Goal: Find specific page/section: Find specific page/section

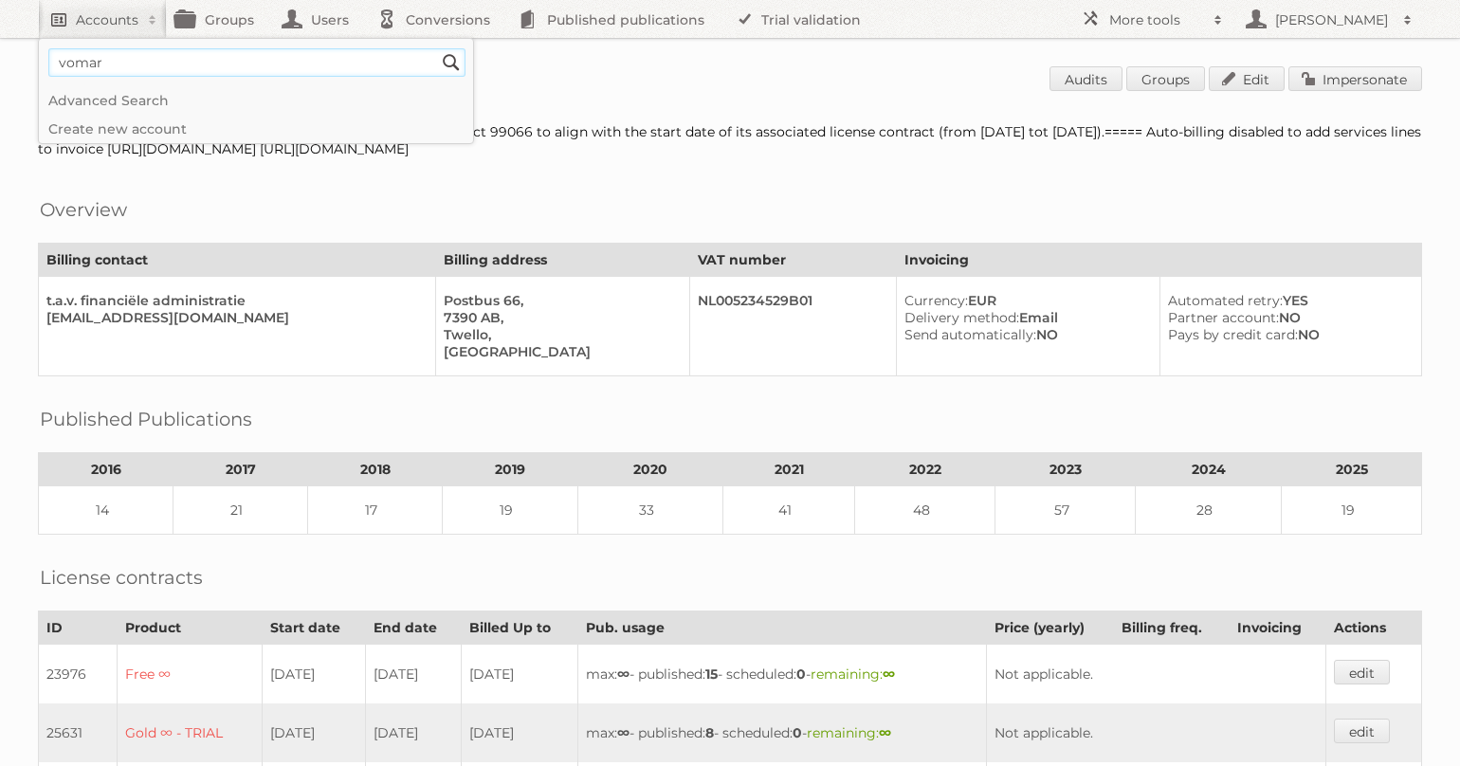
type input"] "vomar"
click at [437, 48] on input "Search" at bounding box center [451, 62] width 28 height 28
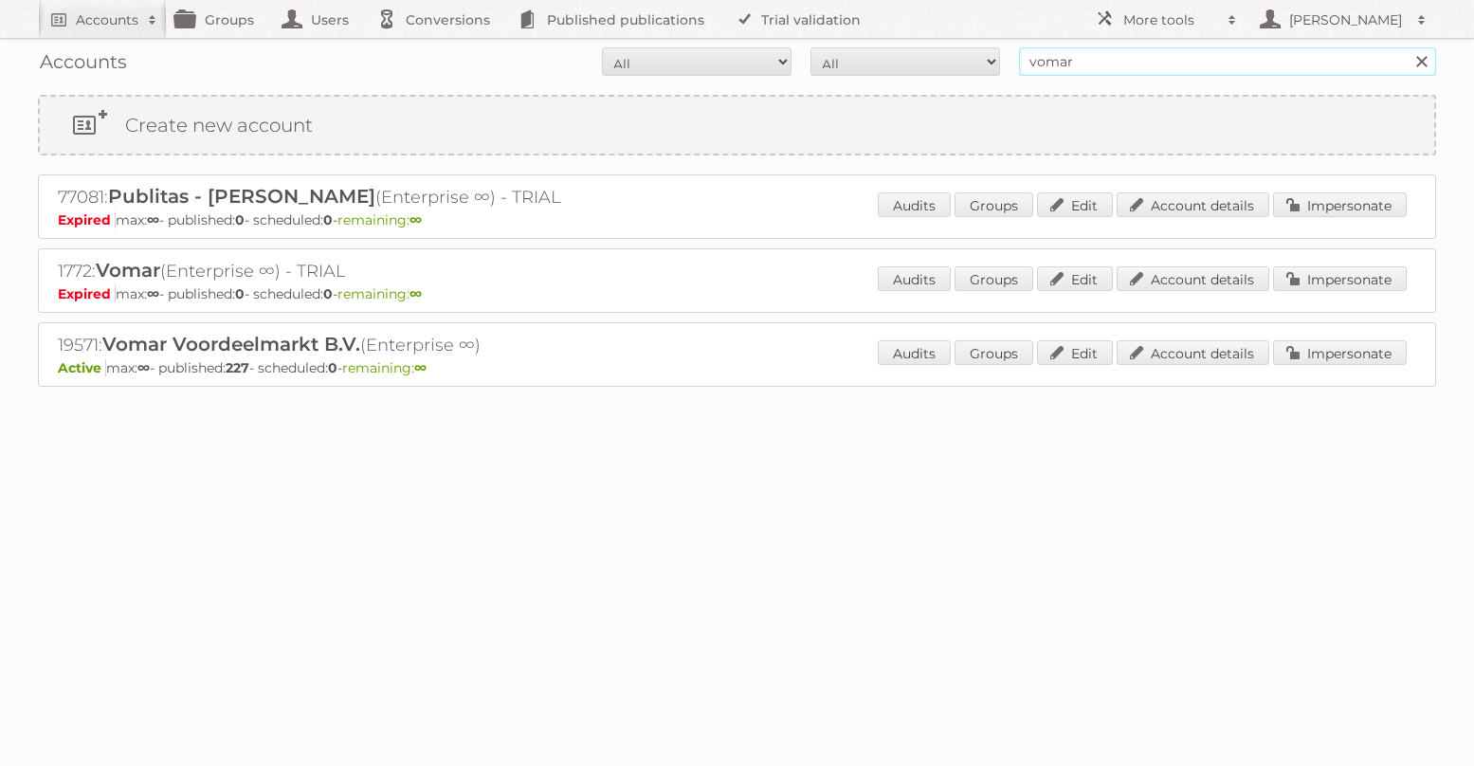
click at [1088, 61] on input "vomar" at bounding box center [1227, 61] width 417 height 28
type input "albert heijn"
click at [1407, 47] on input "Search" at bounding box center [1421, 61] width 28 height 28
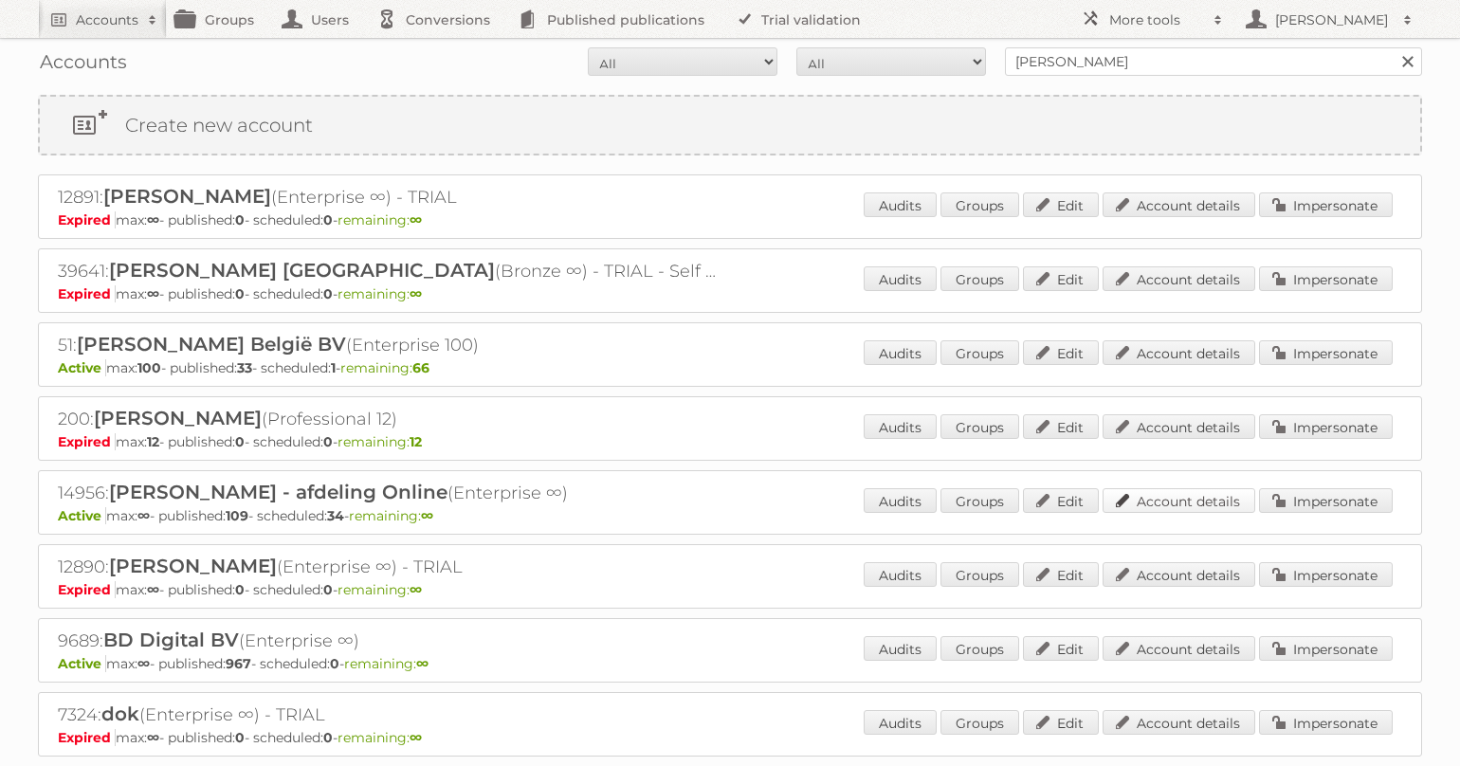
click at [1158, 494] on link "Account details" at bounding box center [1179, 500] width 153 height 25
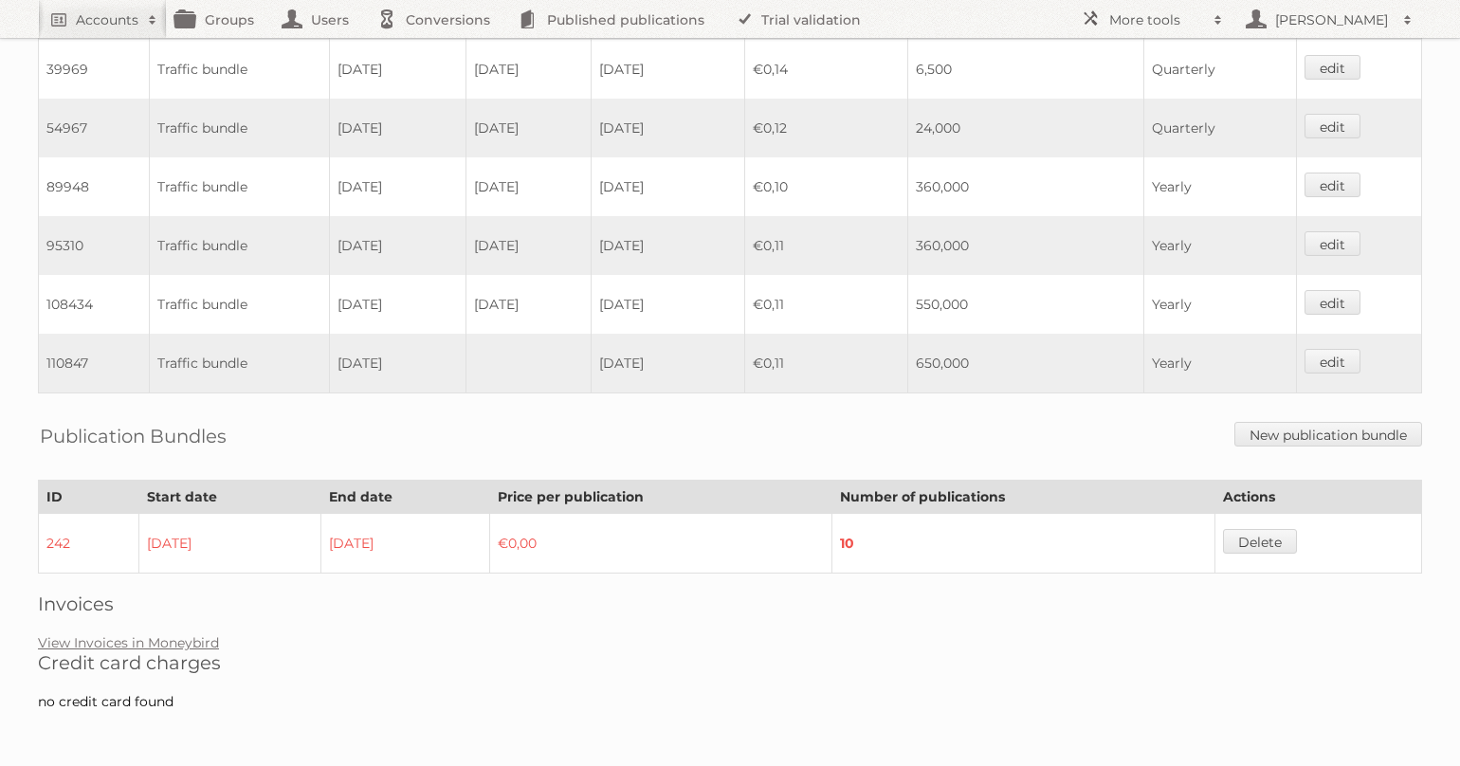
scroll to position [1233, 0]
click at [192, 639] on link "View Invoices in Moneybird" at bounding box center [128, 641] width 181 height 17
